Goal: Information Seeking & Learning: Find specific fact

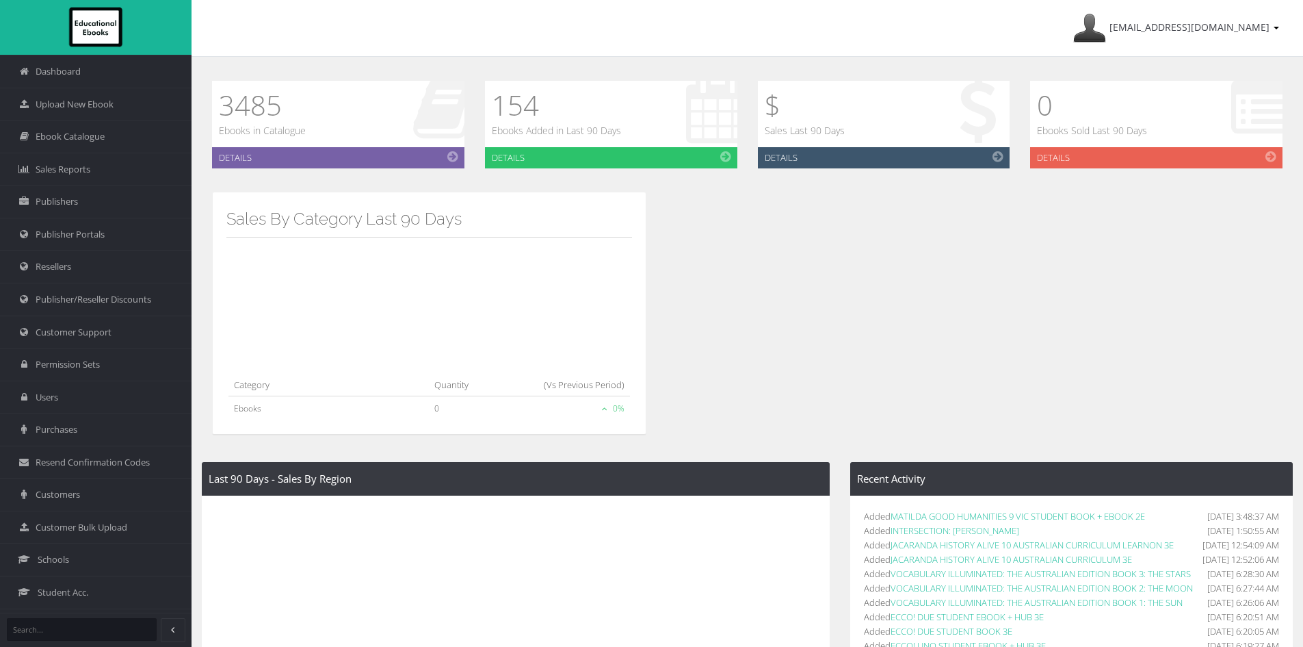
click at [1167, 313] on div "Last 90 Days - Sales By Region State Total Quantity Sold Revenue Australia 0 $ …" at bounding box center [748, 521] width 1112 height 631
click at [99, 129] on link "Ebook Catalogue" at bounding box center [96, 136] width 192 height 33
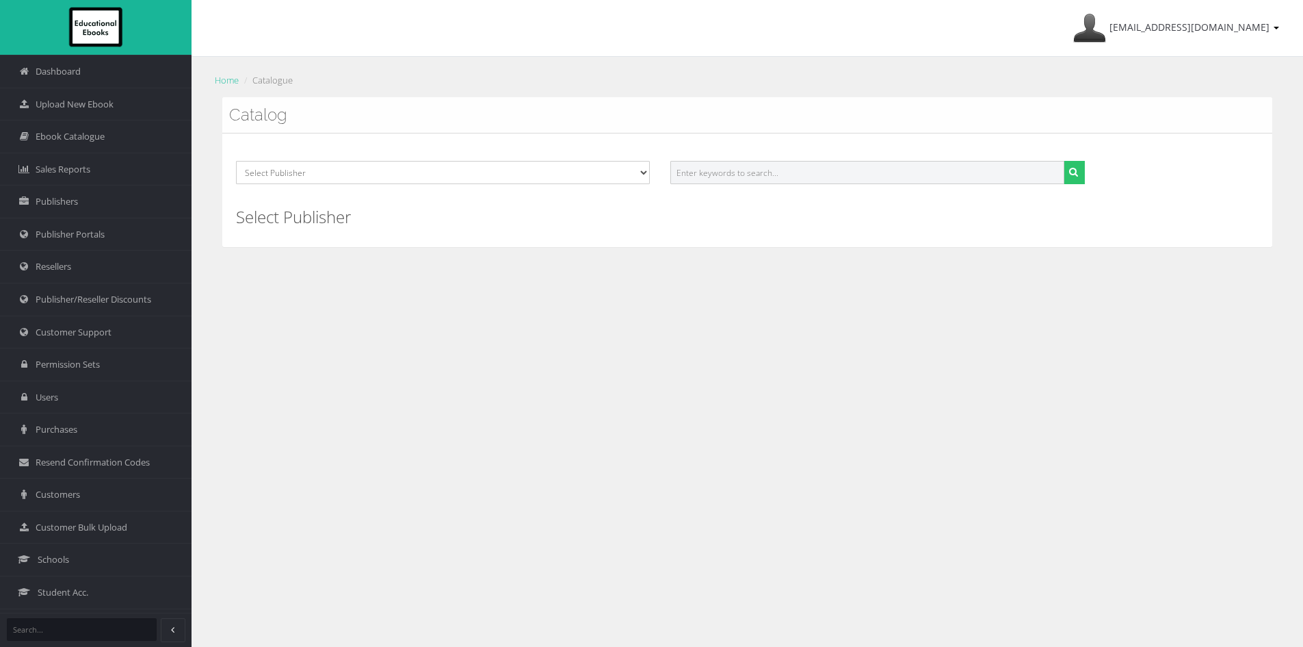
click at [707, 174] on input "text" at bounding box center [866, 172] width 393 height 23
paste input "9781108893121PDF"
type input "9781108893121"
click at [1064, 161] on button "submit" at bounding box center [1074, 172] width 21 height 23
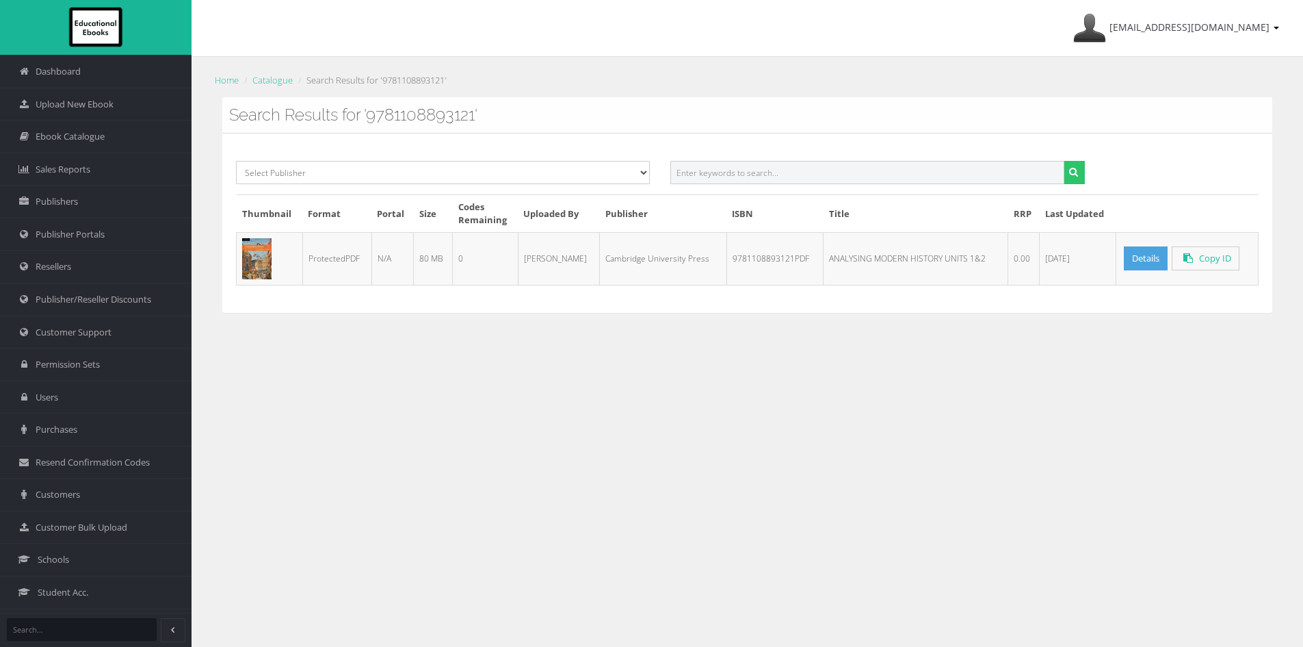
click at [702, 170] on input "text" at bounding box center [866, 172] width 393 height 23
paste input "9781108887069PDF"
click at [1064, 161] on button "submit" at bounding box center [1074, 172] width 21 height 23
click at [802, 171] on input "9781108887069PDF" at bounding box center [866, 172] width 393 height 23
type input "9781108887069PD"
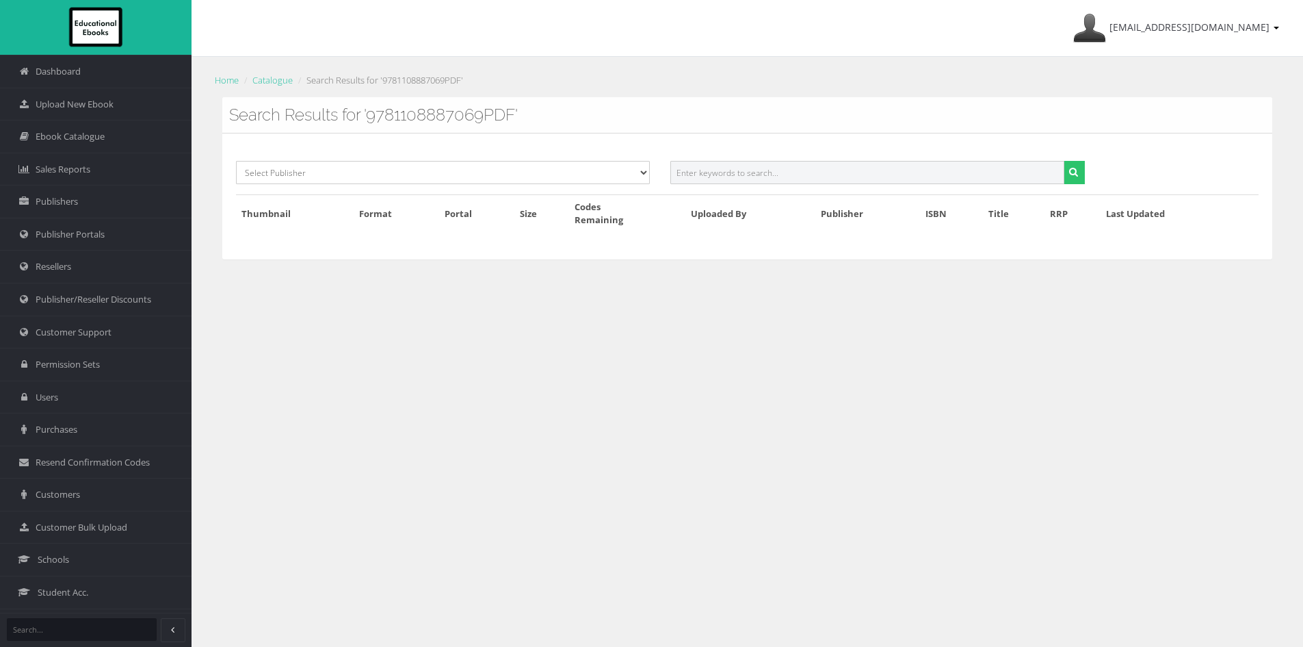
click at [761, 177] on input "text" at bounding box center [866, 172] width 393 height 23
paste input "9781108887069PDF"
type input "9781108887069"
click at [1064, 161] on button "submit" at bounding box center [1074, 172] width 21 height 23
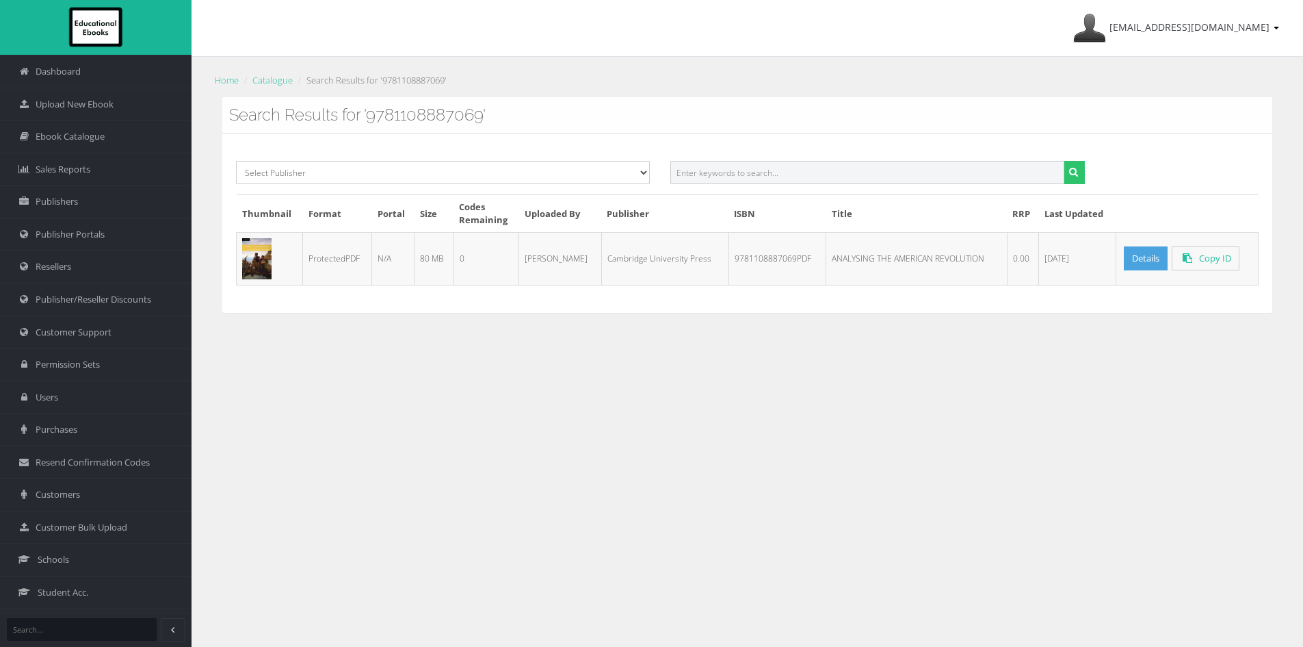
click at [711, 179] on input "text" at bounding box center [866, 172] width 393 height 23
paste input "9781108867498PDF"
type input "9781108867498"
click at [1064, 161] on button "submit" at bounding box center [1074, 172] width 21 height 23
click at [707, 172] on input "text" at bounding box center [866, 172] width 393 height 23
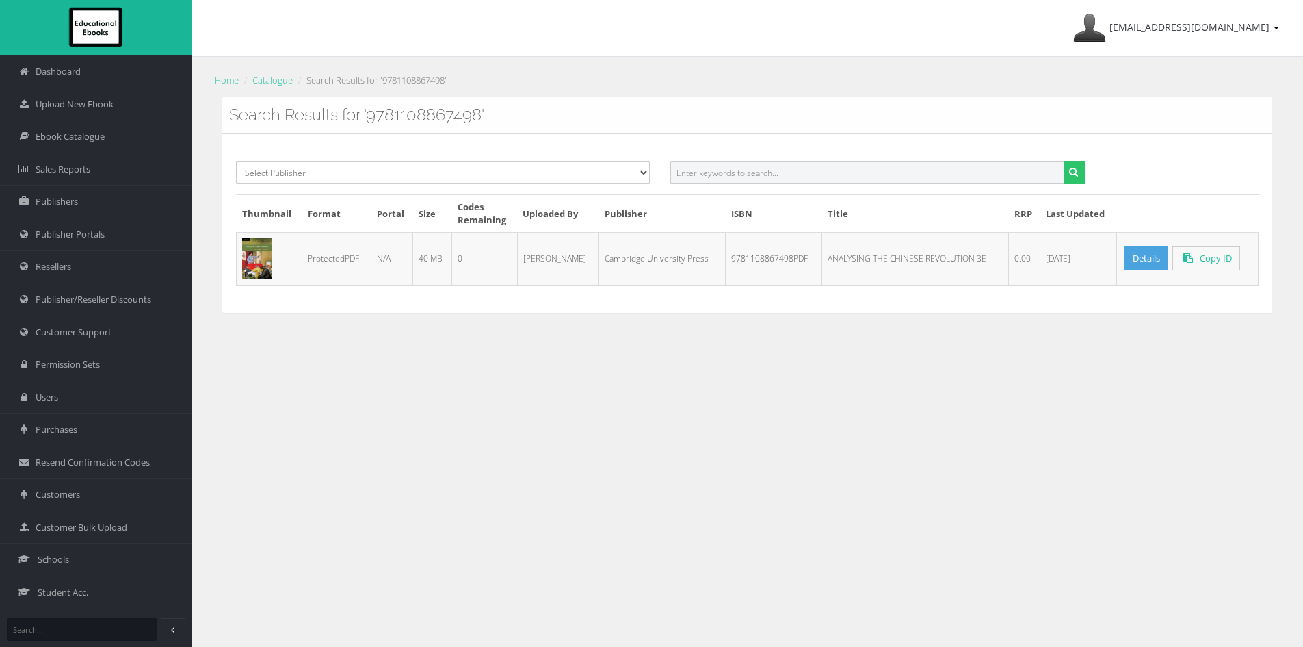
paste input "9781108874052PDF"
type input "9781108874052"
click at [1064, 161] on button "submit" at bounding box center [1074, 172] width 21 height 23
click at [812, 180] on input "text" at bounding box center [866, 172] width 393 height 23
paste input "9781108886895PDF"
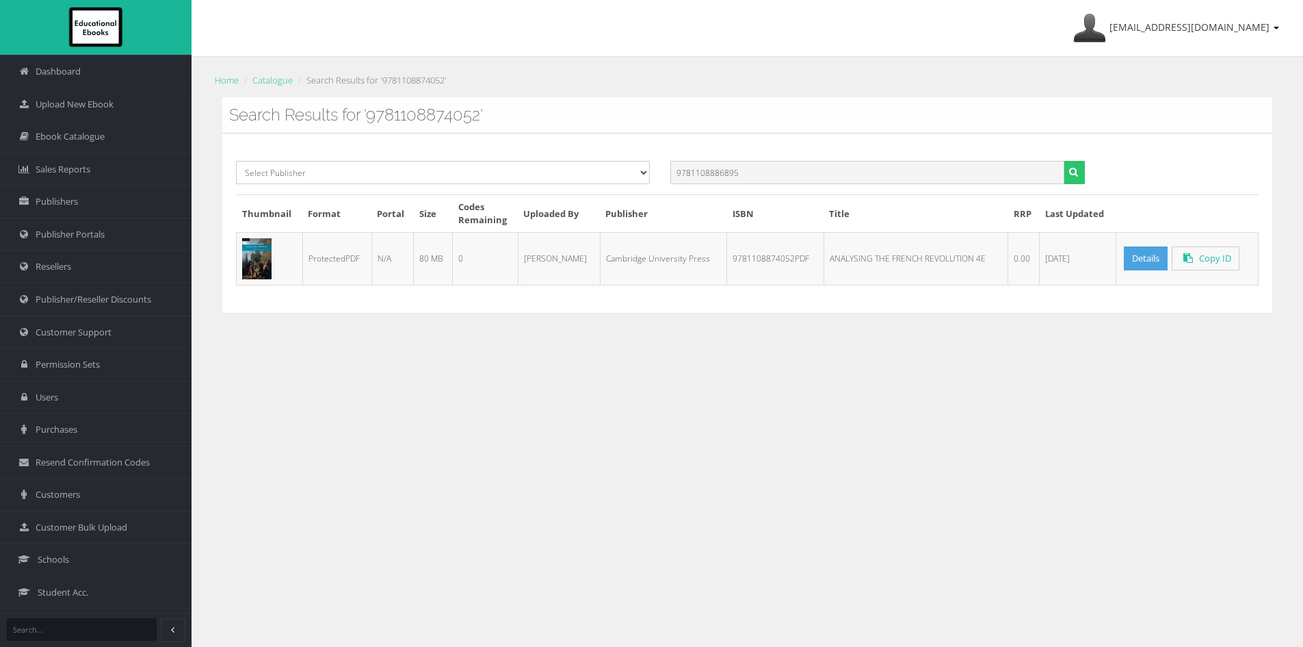
type input "9781108886895"
click at [1064, 161] on button "submit" at bounding box center [1074, 172] width 21 height 23
click at [1145, 252] on link "Details" at bounding box center [1145, 258] width 44 height 24
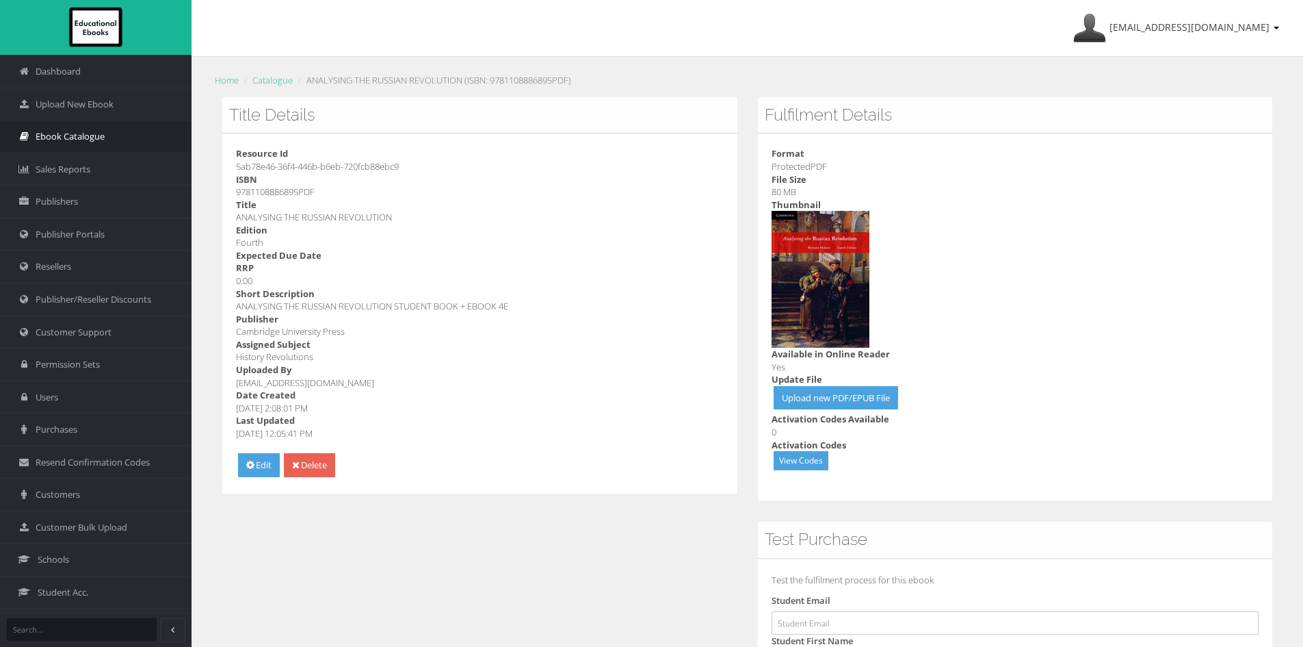
click at [88, 129] on link "Ebook Catalogue" at bounding box center [96, 136] width 192 height 33
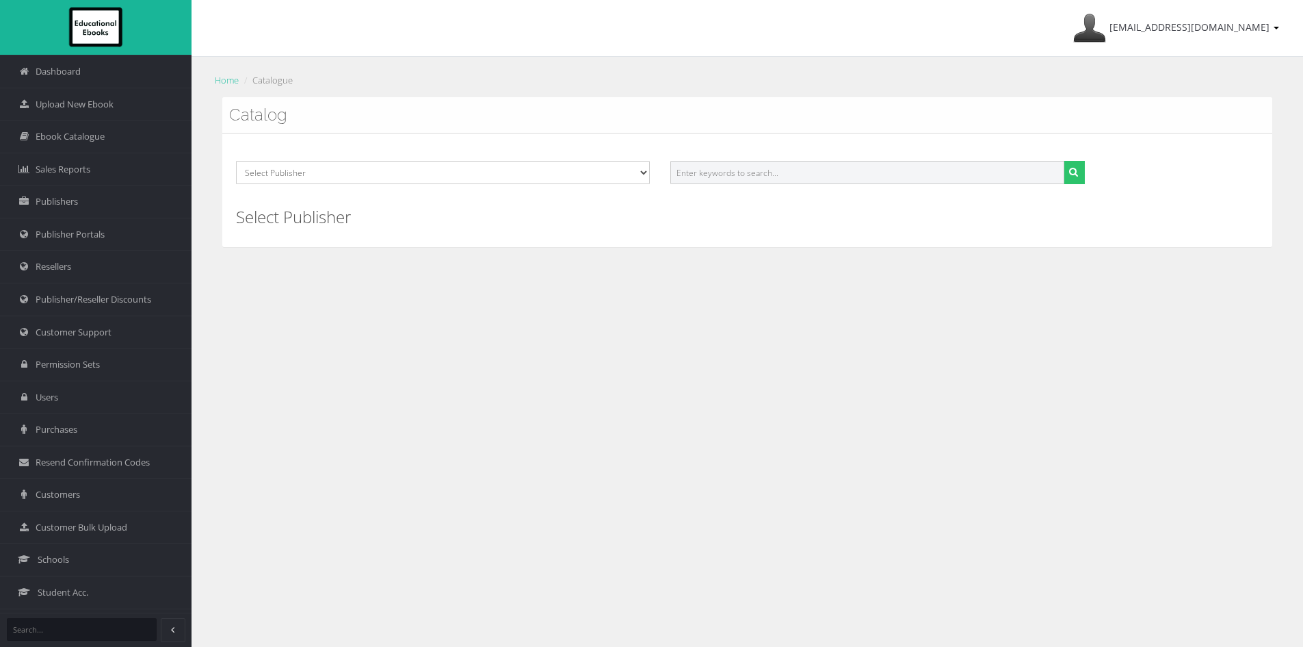
click at [720, 178] on input "text" at bounding box center [866, 172] width 393 height 23
paste input "9781009593861PDF"
type input "9781009593861"
click at [1064, 161] on button "submit" at bounding box center [1074, 172] width 21 height 23
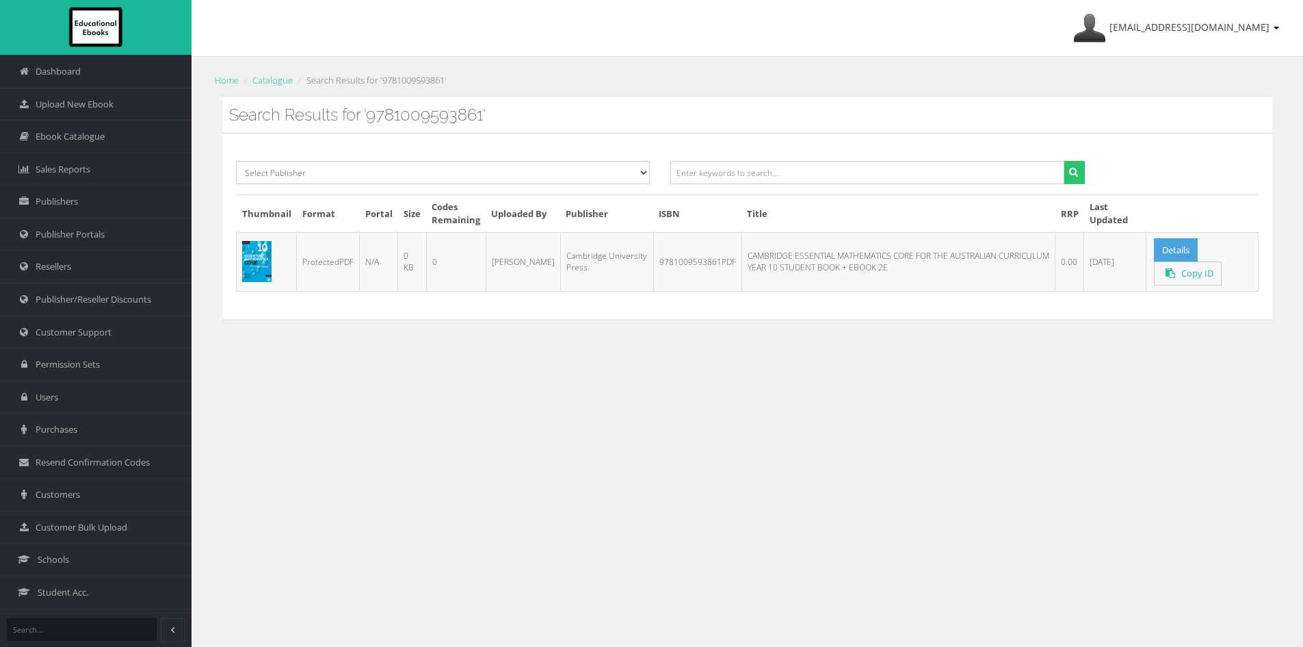
click at [827, 302] on div "Select Publisher Resources for English Academic Learning (REAL) ATAR Notes Smar…" at bounding box center [747, 225] width 1050 height 185
